Goal: Transaction & Acquisition: Book appointment/travel/reservation

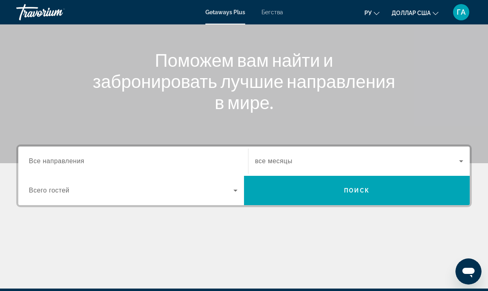
click at [151, 168] on div "Виджет поиска" at bounding box center [133, 161] width 209 height 23
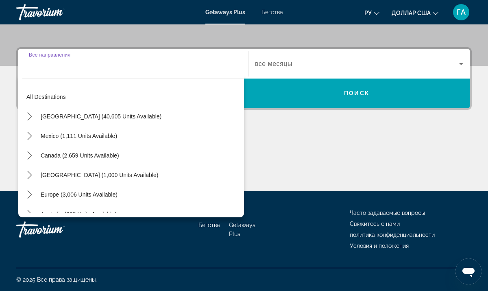
scroll to position [2, 0]
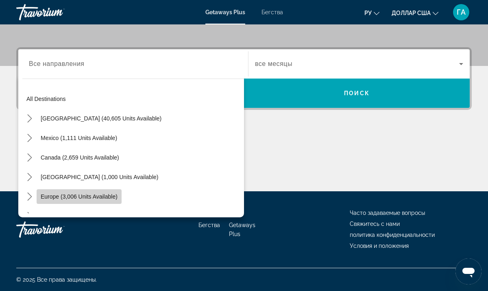
click at [86, 196] on span "Europe (3,006 units available)" at bounding box center [79, 196] width 77 height 7
type input "**********"
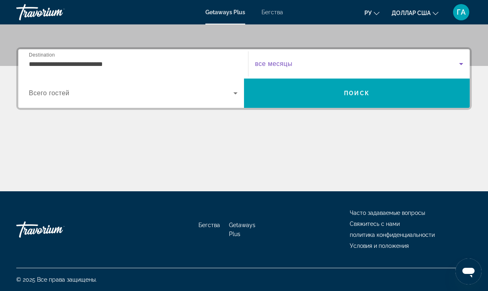
click at [305, 64] on span "Виджет поиска" at bounding box center [357, 64] width 204 height 10
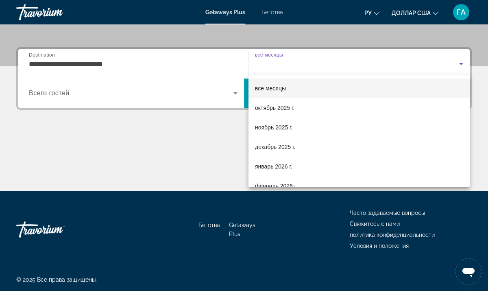
click at [85, 153] on div at bounding box center [244, 145] width 488 height 291
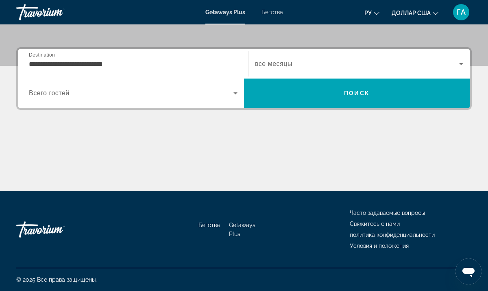
click at [477, 98] on div "**********" at bounding box center [244, 119] width 488 height 144
click at [270, 183] on div "Основное содержание" at bounding box center [244, 160] width 456 height 61
click at [267, 10] on font "Бегства" at bounding box center [273, 12] width 22 height 7
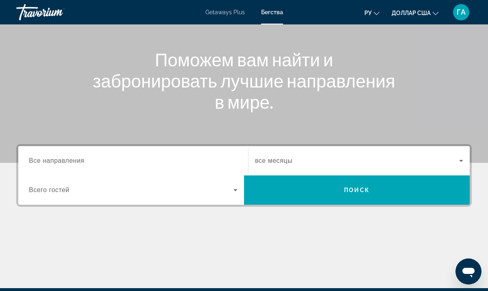
scroll to position [82, 0]
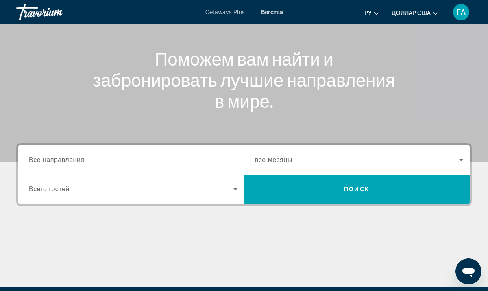
click at [236, 191] on icon "Search widget" at bounding box center [236, 189] width 10 height 10
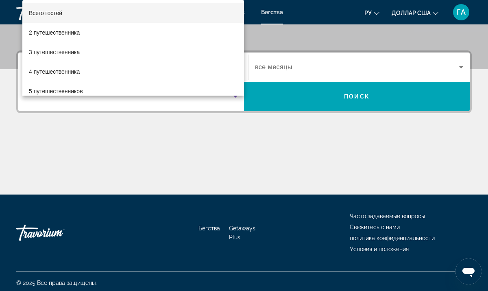
scroll to position [178, 0]
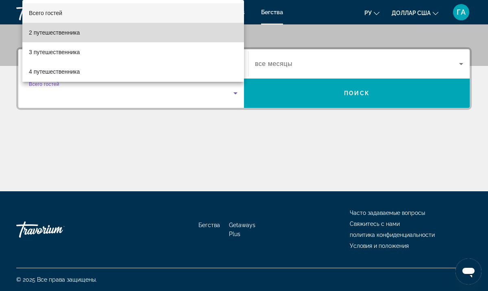
click at [143, 27] on mat-option "2 путешественника" at bounding box center [133, 33] width 222 height 20
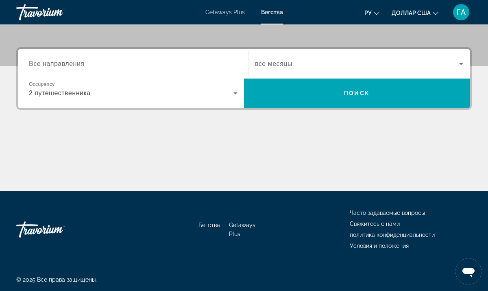
click at [482, 84] on div "Destination Все направления Start Month все месяцы Occupancy Всего гостей 2 пут…" at bounding box center [244, 119] width 488 height 144
click at [278, 57] on div "Search widget" at bounding box center [359, 63] width 208 height 23
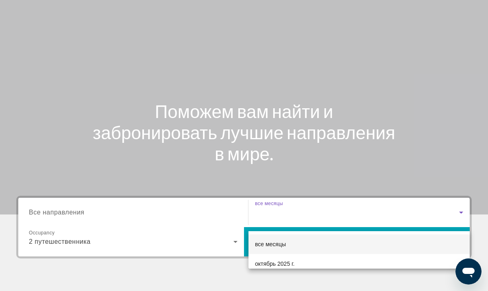
scroll to position [31, 0]
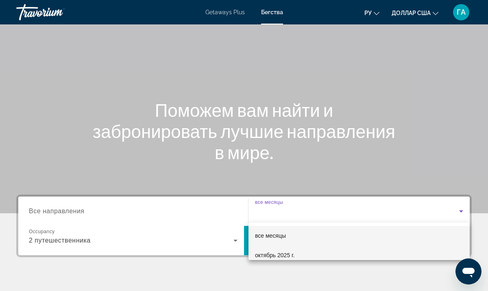
click at [316, 255] on mat-option "октябрь 2025 г." at bounding box center [359, 255] width 221 height 20
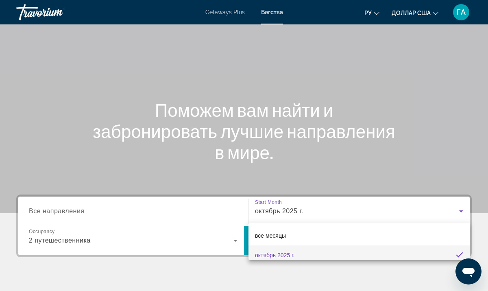
scroll to position [5, 0]
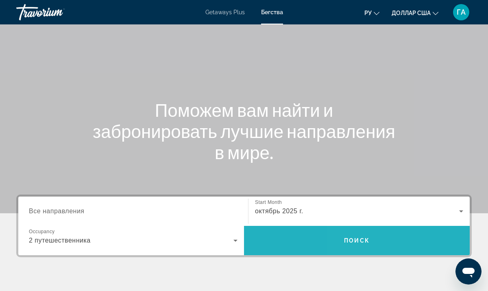
click at [347, 235] on span "Search" at bounding box center [357, 241] width 226 height 20
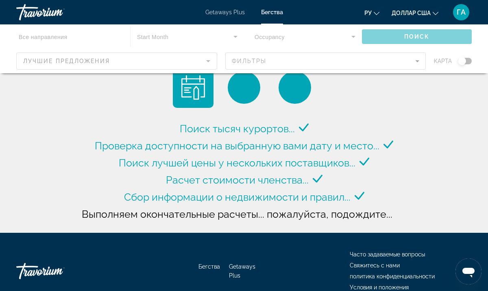
click at [423, 168] on div "Поиск тысяч курортов... Проверка доступности на выбранную вами дату и место... …" at bounding box center [244, 118] width 488 height 237
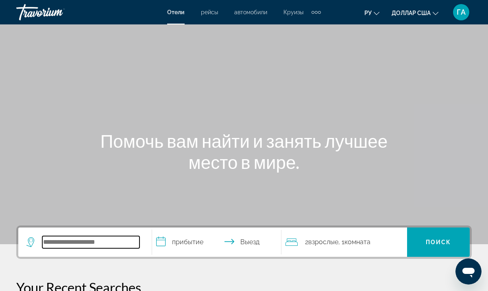
click at [91, 245] on input "Поиск отеля" at bounding box center [90, 242] width 97 height 12
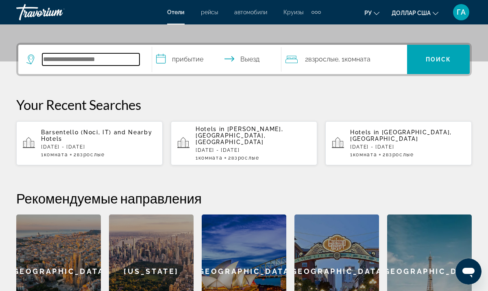
scroll to position [199, 0]
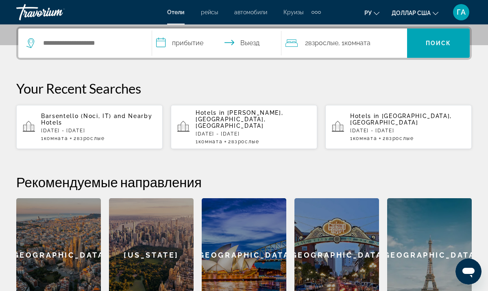
click at [327, 155] on div "**********" at bounding box center [244, 169] width 488 height 286
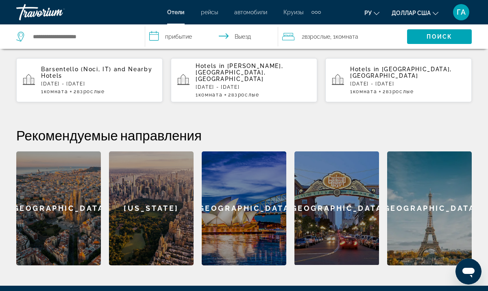
scroll to position [247, 0]
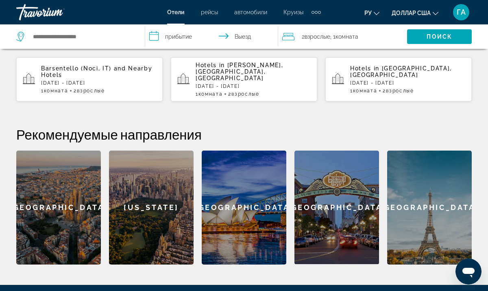
click at [179, 193] on div "[US_STATE]" at bounding box center [151, 208] width 85 height 114
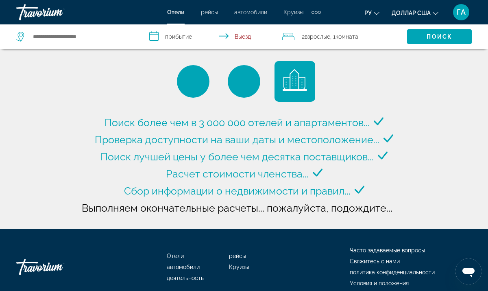
type input "**********"
